Goal: Communication & Community: Answer question/provide support

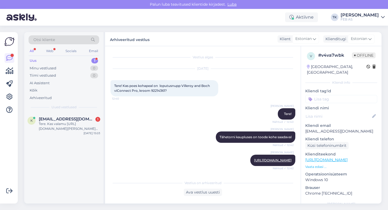
scroll to position [158, 0]
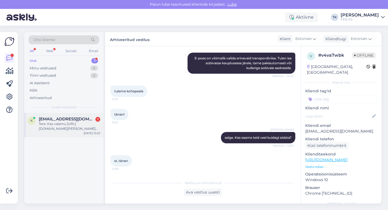
click at [71, 128] on div "Tere. Kas valamu [URL][DOMAIN_NAME][PERSON_NAME] saab ise teha segisti augu, ku…" at bounding box center [69, 126] width 61 height 10
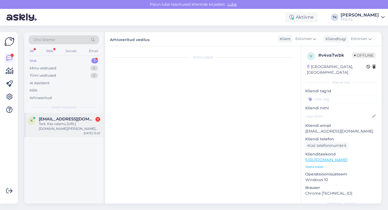
scroll to position [0, 0]
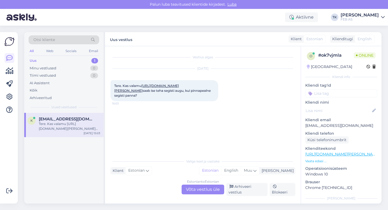
click at [202, 190] on div "Estonian to Estonian Võta vestlus üle" at bounding box center [203, 189] width 43 height 10
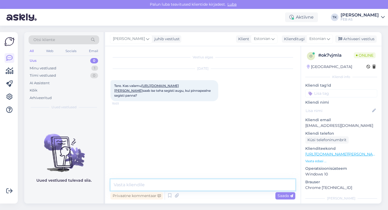
click at [177, 183] on textarea at bounding box center [202, 184] width 185 height 11
type textarea "Tere!"
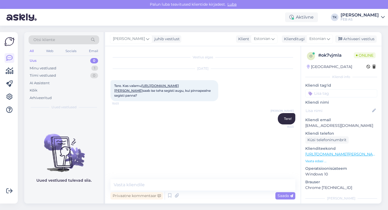
click at [179, 84] on link "[URL][DOMAIN_NAME][PERSON_NAME]" at bounding box center [146, 88] width 65 height 9
click at [132, 185] on textarea at bounding box center [202, 184] width 185 height 11
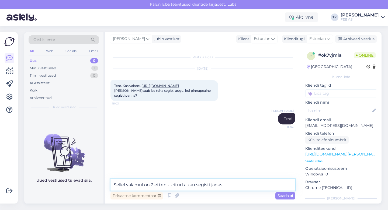
type textarea "Sellel valamul on 2 ettepuuritud auku segisti jaoks."
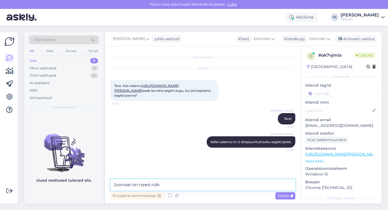
type textarea "Joonisel on need näha"
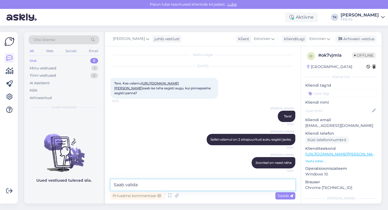
click at [150, 182] on textarea "Saab valida" at bounding box center [202, 184] width 185 height 11
type textarea "S"
click at [139, 185] on textarea "Üks on siis mõeldud segistile ja teine" at bounding box center [202, 184] width 185 height 11
click at [208, 189] on textarea "Üks on siis mõeldud segistile ja teine" at bounding box center [202, 184] width 185 height 11
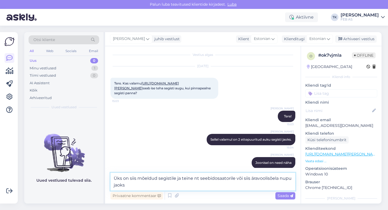
type textarea "Üks on siis mõeldud segistile ja teine nt seebidosaatorile või siis äravoolisõe…"
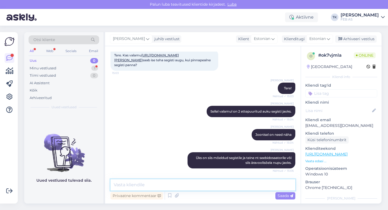
scroll to position [54, 0]
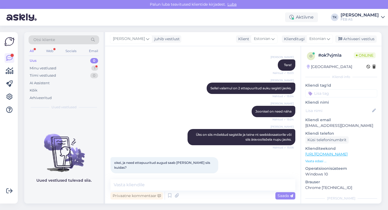
click at [253, 70] on div "Triinu [PERSON_NAME] Tere! Nähtud ✓ 15:03" at bounding box center [202, 64] width 185 height 23
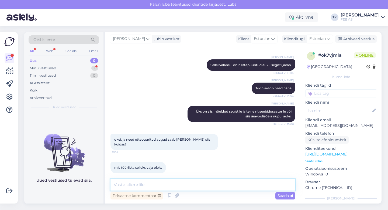
click at [171, 183] on textarea at bounding box center [202, 184] width 185 height 11
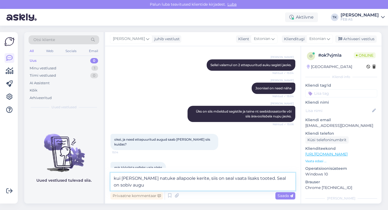
scroll to position [82, 0]
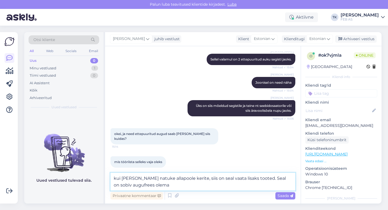
type textarea "kui [PERSON_NAME] natuke allapoole kerite, siis on seal vaata lisaks tooted. Se…"
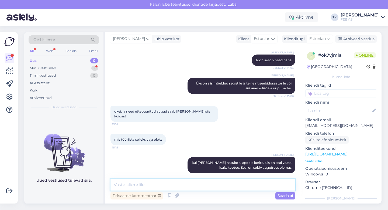
scroll to position [128, 0]
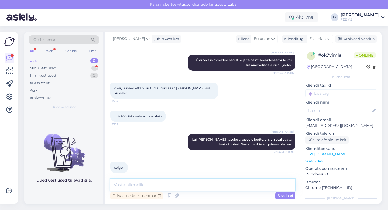
click at [167, 181] on textarea at bounding box center [202, 184] width 185 height 11
type textarea "lisaks ka hooldusvahend, millega soovitame valamut puhastada"
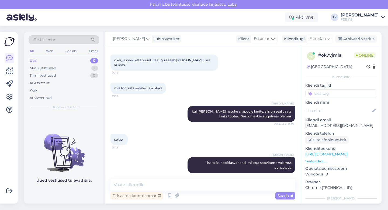
click at [146, 136] on div "selge 15:15" at bounding box center [202, 139] width 185 height 23
click at [313, 163] on p "Vaata edasi ..." at bounding box center [341, 160] width 72 height 5
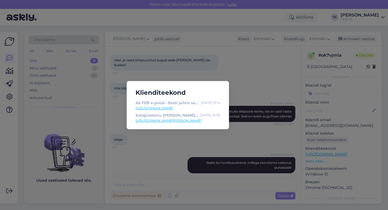
click at [256, 134] on div "Klienditeekond AS FEB e-pood - Eesti juhtiv sanitaartehnika müüja! [DATE] 15:14…" at bounding box center [194, 105] width 388 height 210
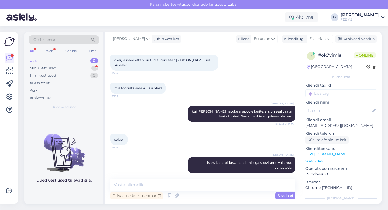
scroll to position [179, 0]
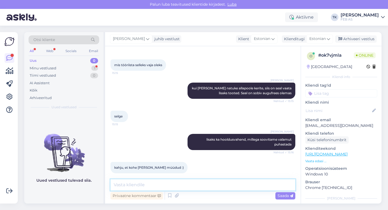
click at [145, 184] on textarea at bounding box center [202, 184] width 185 height 11
type textarea "kus [PERSON_NAME] valamut ostmas käisite?"
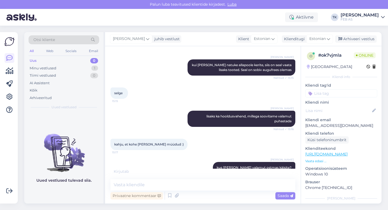
click at [153, 164] on div "Triinu [PERSON_NAME] [PERSON_NAME] [PERSON_NAME] valamut ostmas käisite? 15:18" at bounding box center [202, 167] width 185 height 23
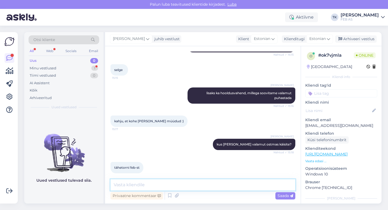
click at [134, 182] on textarea at bounding box center [202, 184] width 185 height 11
click at [158, 133] on div "Triinu [PERSON_NAME] [PERSON_NAME] [PERSON_NAME] valamut ostmas käisite? Nähtud…" at bounding box center [202, 144] width 185 height 23
click at [122, 187] on textarea at bounding box center [202, 184] width 185 height 11
type textarea "Ü"
type textarea "K"
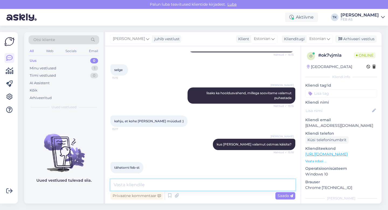
type textarea "k"
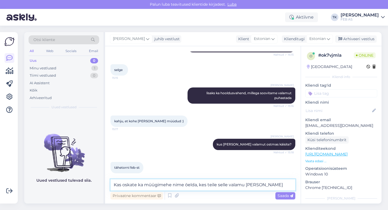
type textarea "Kas oskate ka müügimehe nime öelda, kes teile selle valamu [PERSON_NAME]?"
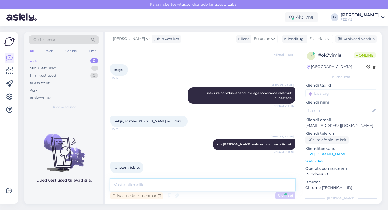
scroll to position [254, 0]
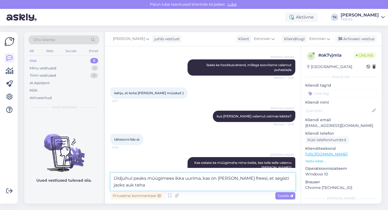
type textarea "Üldjuhul peaks müügimees ikka uurima, kas on [PERSON_NAME] freesi, et segisti j…"
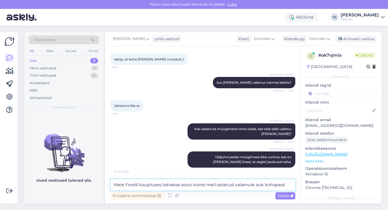
scroll to position [288, 0]
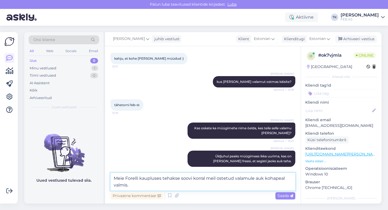
click at [216, 178] on textarea "Meie Forelli kaupluses tehakse soovi korral meil ostetud valamule auk kohapeal …" at bounding box center [202, 181] width 185 height 18
type textarea "Meie Forelli kaupluses tehakse soovi korral meilt ostetud valamule auk kohapeal…"
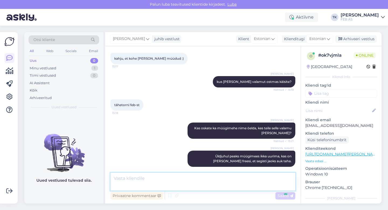
scroll to position [310, 0]
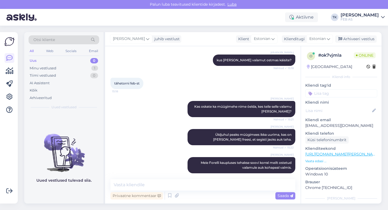
click at [164, 136] on div "Triinu [PERSON_NAME] Üldjuhul peaks müügimees ikka uurima, kas on [PERSON_NAME]…" at bounding box center [202, 137] width 185 height 28
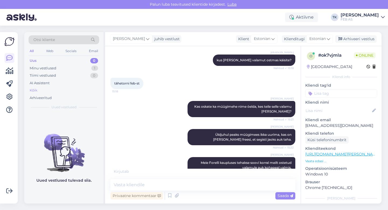
click at [64, 90] on div "Kõik" at bounding box center [64, 90] width 71 height 8
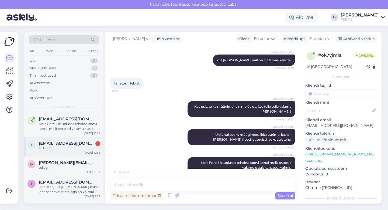
click at [63, 143] on span "[EMAIL_ADDRESS][DOMAIN_NAME]" at bounding box center [67, 143] width 56 height 5
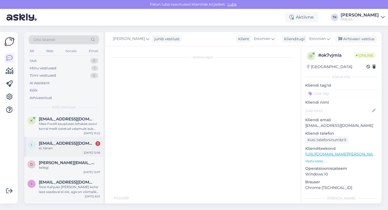
scroll to position [164, 0]
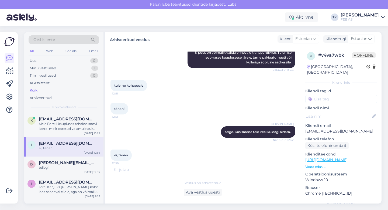
click at [200, 112] on div "tänan! 12:51" at bounding box center [202, 108] width 185 height 23
click at [62, 130] on div "Meie Forelli kaupluses tehakse soovi korral meilt ostetud valamule auk kohapeal…" at bounding box center [69, 126] width 61 height 10
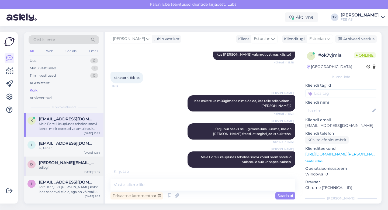
click at [59, 163] on span "[PERSON_NAME][EMAIL_ADDRESS][DOMAIN_NAME]" at bounding box center [67, 162] width 56 height 5
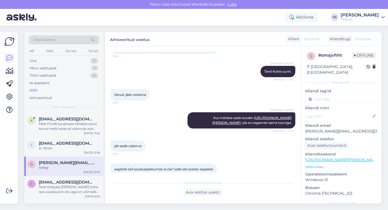
scroll to position [47, 0]
click at [36, 127] on div "k [EMAIL_ADDRESS][DOMAIN_NAME] Meie Forelli kaupluses tehakse soovi korral meil…" at bounding box center [63, 123] width 73 height 15
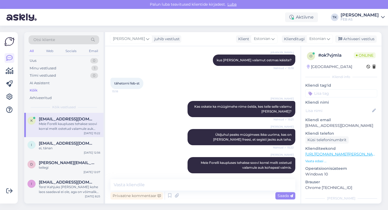
click at [138, 123] on div "Triinu [PERSON_NAME] Üldjuhul peaks müügimees ikka uurima, kas on [PERSON_NAME]…" at bounding box center [202, 137] width 185 height 28
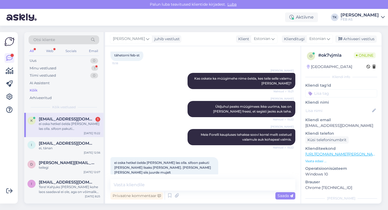
click at [161, 106] on div "Triinu [PERSON_NAME] Üldjuhul peaks müügimees ikka uurima, kas on [PERSON_NAME]…" at bounding box center [202, 109] width 185 height 28
click at [128, 183] on textarea at bounding box center [202, 184] width 185 height 11
click at [63, 151] on div "i [EMAIL_ADDRESS][DOMAIN_NAME] ei, tänan [DATE] 12:56" at bounding box center [63, 146] width 79 height 19
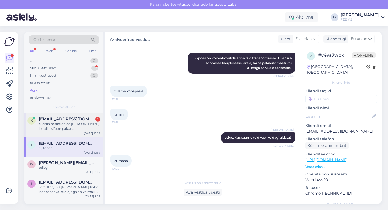
click at [61, 123] on div "ei oska hetkel öelda [PERSON_NAME] las olla. sifoon pakuti [PERSON_NAME] lisaks…" at bounding box center [69, 126] width 61 height 10
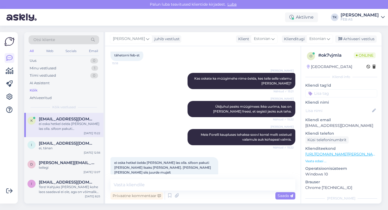
click at [151, 116] on div "Triinu [PERSON_NAME] Üldjuhul peaks müügimees ikka uurima, kas on [PERSON_NAME]…" at bounding box center [202, 109] width 185 height 28
click at [146, 185] on textarea at bounding box center [202, 184] width 185 height 11
type textarea "e"
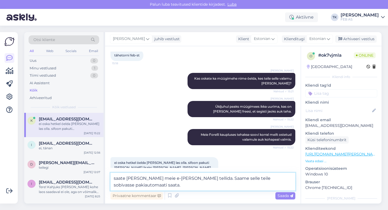
type textarea "saate [PERSON_NAME] meie e-[PERSON_NAME] tellida. Saame selle teile sobivasse p…"
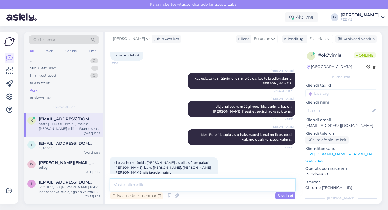
scroll to position [366, 0]
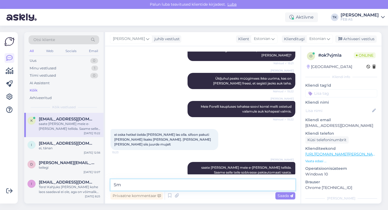
type textarea "S"
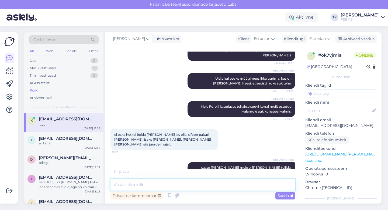
scroll to position [371, 0]
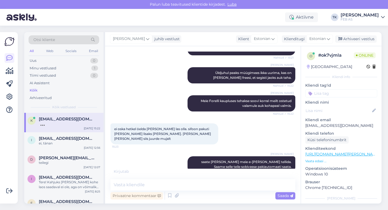
click at [150, 76] on div "Triinu [PERSON_NAME] Üldjuhul peaks müügimees ikka uurima, kas on [PERSON_NAME]…" at bounding box center [202, 75] width 185 height 28
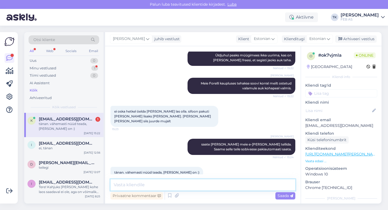
click at [128, 184] on textarea at bounding box center [202, 184] width 185 height 11
click at [124, 142] on div "Triinu [PERSON_NAME] saate [PERSON_NAME] meie e-[PERSON_NAME] tellida. Saame se…" at bounding box center [202, 147] width 185 height 28
click at [63, 148] on div "ei, tänan" at bounding box center [69, 147] width 61 height 5
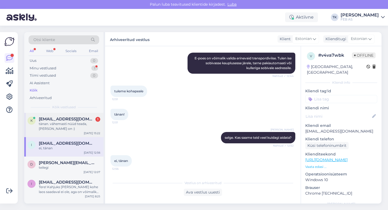
click at [59, 123] on div "tänan. vähemasti nüüd teada, [PERSON_NAME] on :)" at bounding box center [69, 126] width 61 height 10
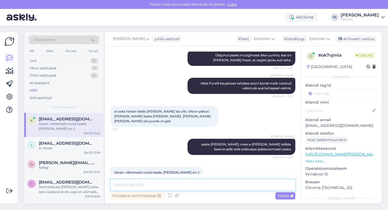
click at [123, 187] on textarea at bounding box center [202, 184] width 185 height 11
click at [126, 136] on div "Triinu [PERSON_NAME] saate [PERSON_NAME] meie e-[PERSON_NAME] tellida. Saame se…" at bounding box center [202, 147] width 185 height 28
click at [131, 181] on textarea at bounding box center [202, 184] width 185 height 11
type textarea "Kas saame teid veel kuidagi aidata?"
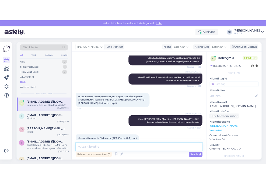
scroll to position [412, 0]
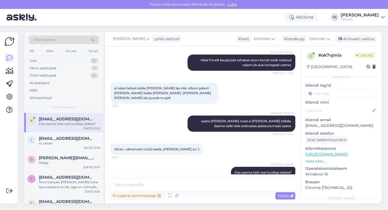
click at [166, 169] on div "Triinu [PERSON_NAME] Kas saame teid veel kuidagi aidata? 15:25" at bounding box center [202, 172] width 185 height 23
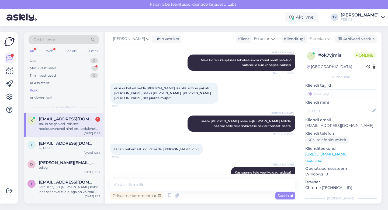
scroll to position [440, 0]
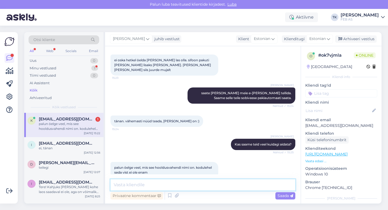
click at [139, 183] on textarea at bounding box center [202, 184] width 185 height 11
type textarea "M"
type textarea "On olemas täitsa :)"
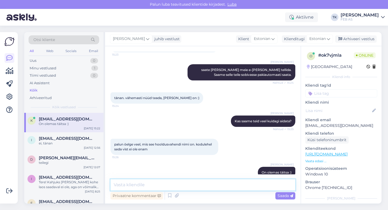
paste textarea "[URL][DOMAIN_NAME][PERSON_NAME]"
type textarea "[URL][DOMAIN_NAME][PERSON_NAME]"
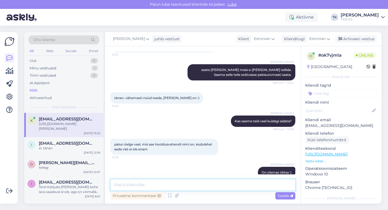
scroll to position [491, 0]
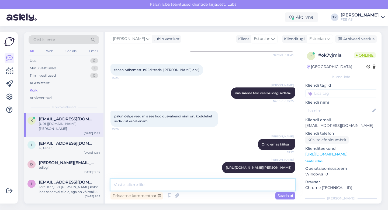
click at [209, 186] on textarea at bounding box center [202, 184] width 185 height 11
paste textarea "[URL][DOMAIN_NAME][PERSON_NAME]"
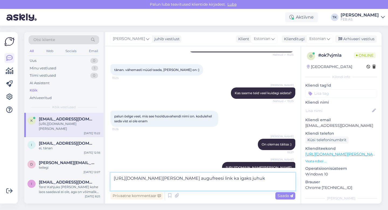
type textarea "[URL][DOMAIN_NAME][PERSON_NAME] augufreesi link ka igaks juhuks"
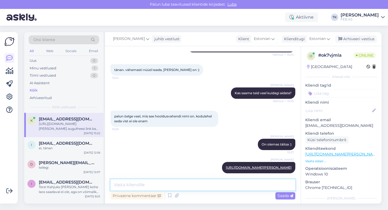
scroll to position [519, 0]
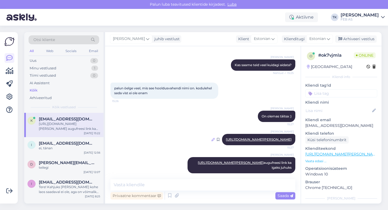
click at [211, 137] on div at bounding box center [212, 139] width 3 height 5
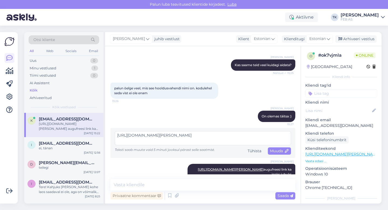
scroll to position [521, 0]
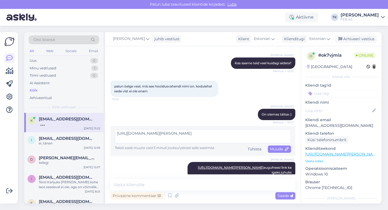
click at [241, 103] on div "Triinu [PERSON_NAME] On olemas täitsa :) Nähtud ✓ 15:27" at bounding box center [202, 114] width 185 height 23
click at [257, 145] on div "Tühista" at bounding box center [254, 148] width 18 height 7
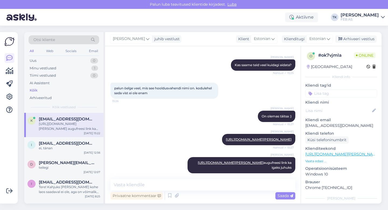
scroll to position [542, 0]
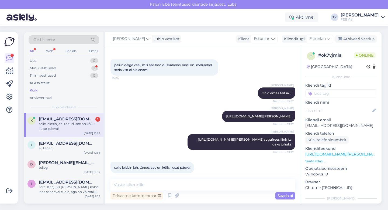
click at [155, 128] on div "[PERSON_NAME] [URL][DOMAIN_NAME][PERSON_NAME] augufreesi link ka igaks juhuks N…" at bounding box center [202, 142] width 185 height 28
click at [135, 182] on textarea at bounding box center [202, 184] width 185 height 11
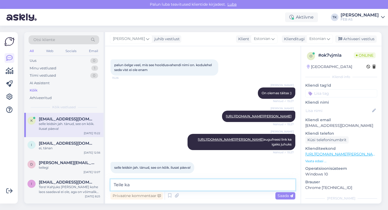
type textarea "Teile ka!"
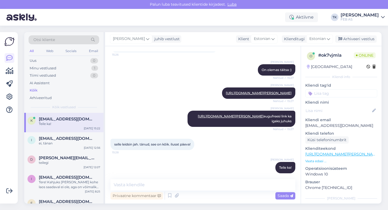
click at [135, 81] on div "[PERSON_NAME] [URL][DOMAIN_NAME][PERSON_NAME] Nähtud ✓ 15:27" at bounding box center [202, 92] width 185 height 23
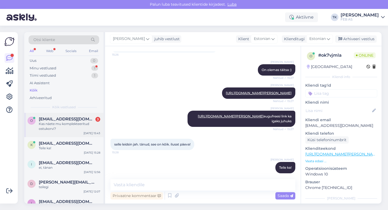
click at [80, 122] on div "Kas näete mu komplekteeritud ostukorvi?" at bounding box center [69, 126] width 61 height 10
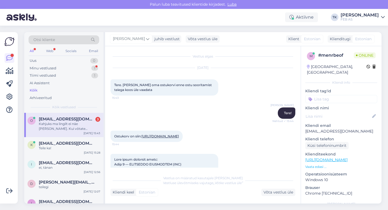
scroll to position [0, 0]
click at [62, 141] on span "[EMAIL_ADDRESS][DOMAIN_NAME]" at bounding box center [67, 143] width 56 height 5
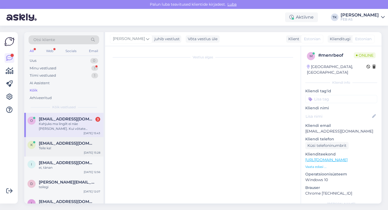
scroll to position [565, 0]
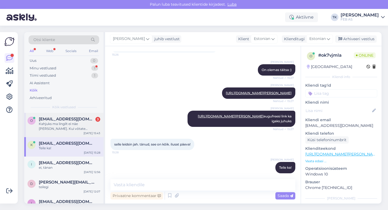
click at [65, 120] on span "[EMAIL_ADDRESS][DOMAIN_NAME]" at bounding box center [67, 118] width 56 height 5
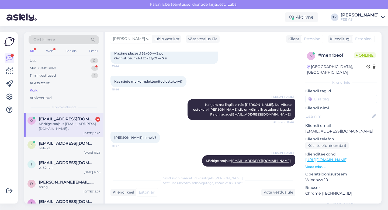
scroll to position [358, 0]
